Goal: Information Seeking & Learning: Learn about a topic

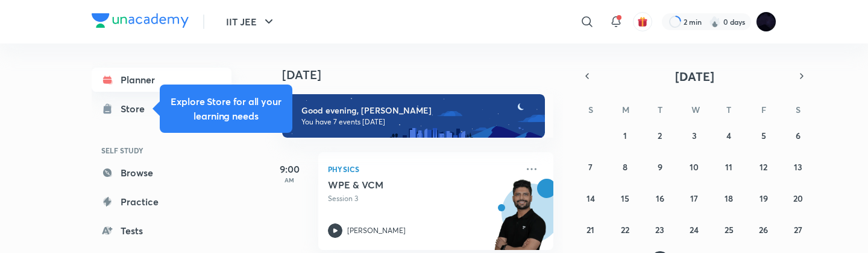
click at [142, 75] on link "Planner" at bounding box center [162, 80] width 140 height 24
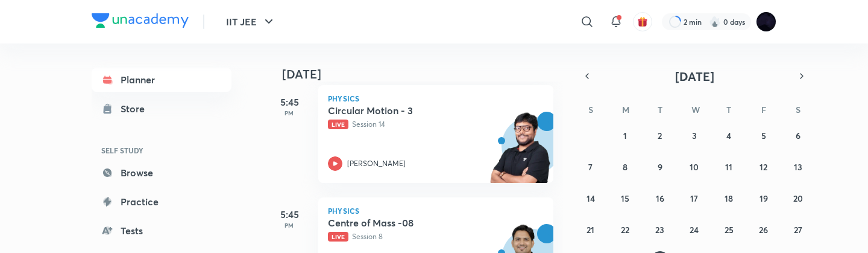
scroll to position [403, 0]
click at [378, 146] on div "Circular Motion - 3 Live Session 14 Pankaj Singh" at bounding box center [422, 138] width 189 height 66
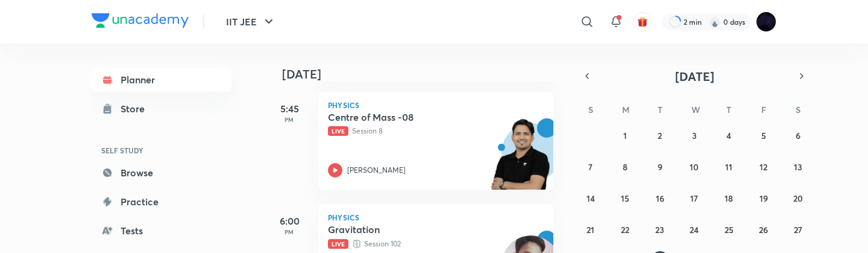
scroll to position [512, 0]
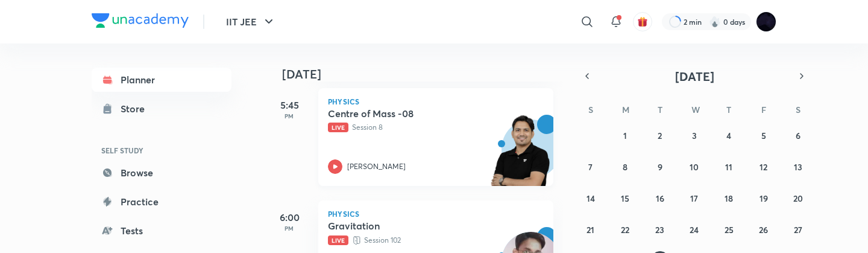
click at [394, 120] on div "Centre of Mass -08 Live Session 8" at bounding box center [422, 119] width 189 height 25
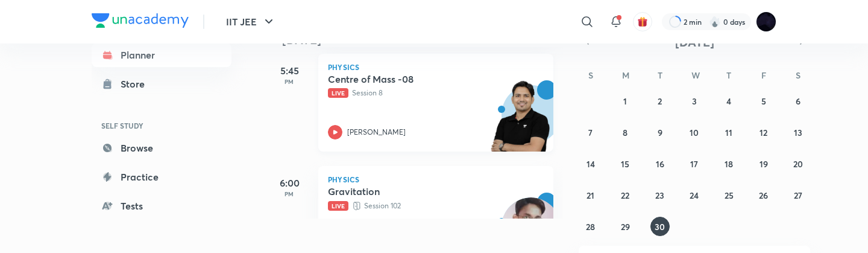
scroll to position [37, 0]
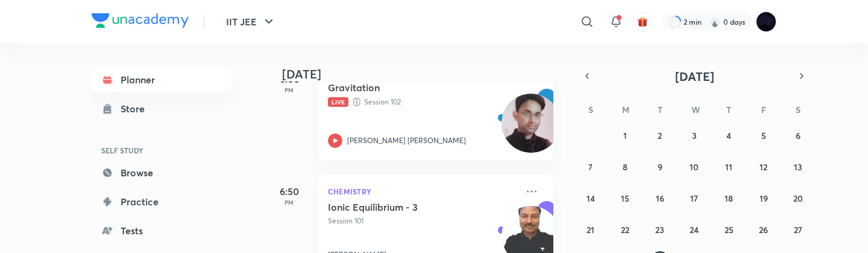
scroll to position [650, 0]
click at [439, 121] on div "Gravitation Live Session 102 Santosh Kumar Kushwaha" at bounding box center [422, 115] width 189 height 66
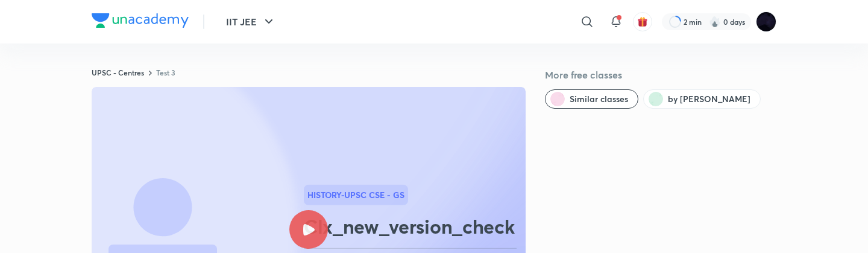
click at [319, 223] on div at bounding box center [308, 229] width 39 height 39
